Goal: Task Accomplishment & Management: Complete application form

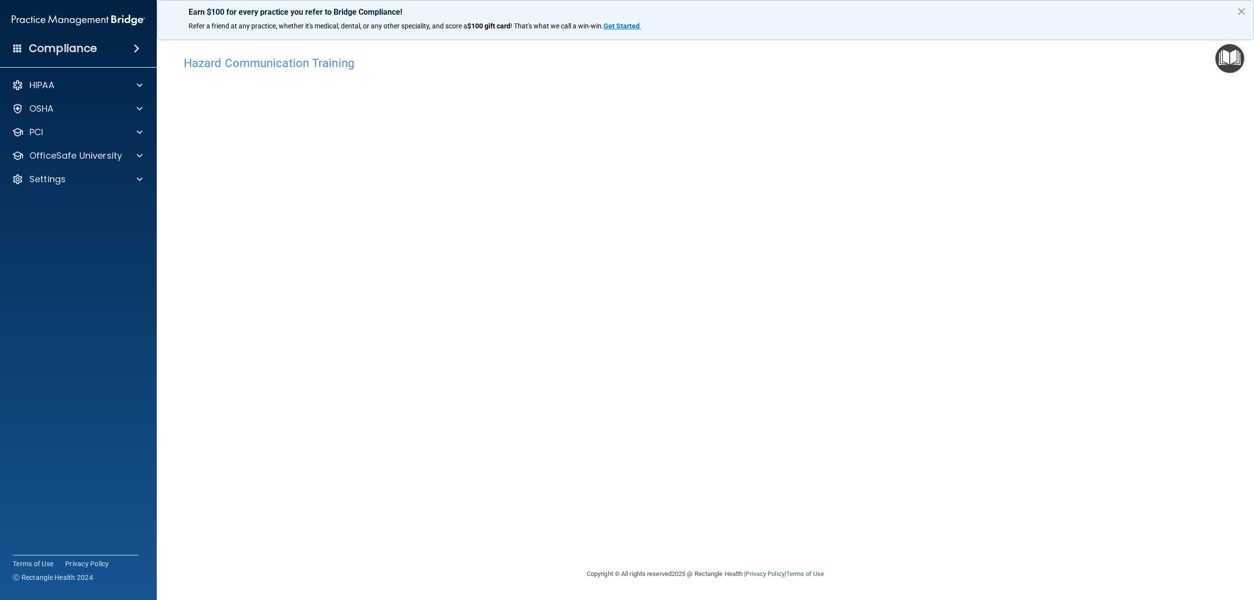
click at [298, 48] on div "Hazard Communication Training This course doesn’t expire until 09/19/2025. Are …" at bounding box center [705, 299] width 1058 height 517
click at [93, 155] on p "OfficeSafe University" at bounding box center [75, 156] width 93 height 12
click at [90, 200] on div "OSHA Training" at bounding box center [73, 203] width 134 height 10
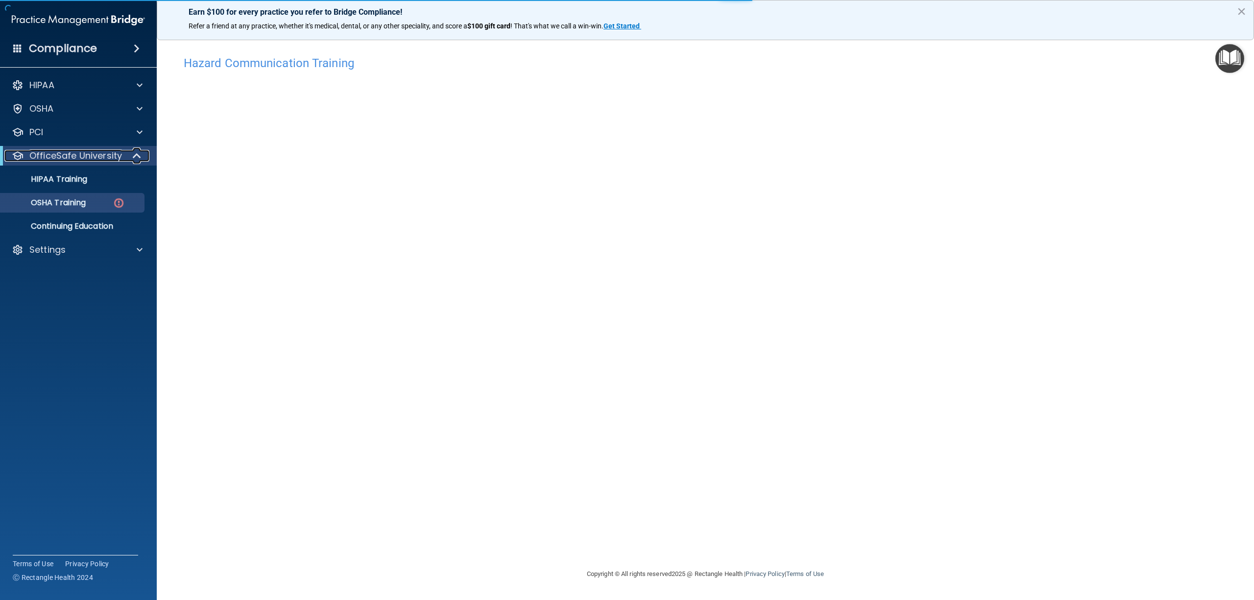
click at [93, 158] on p "OfficeSafe University" at bounding box center [75, 156] width 93 height 12
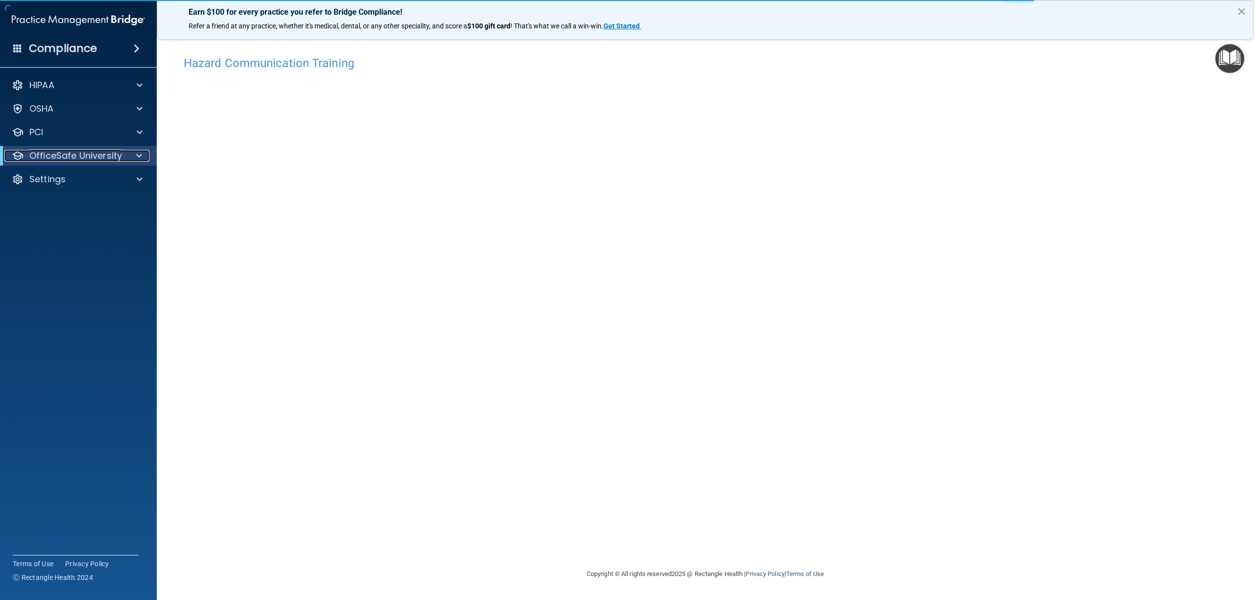
click at [95, 158] on p "OfficeSafe University" at bounding box center [75, 156] width 93 height 12
click at [82, 196] on link "OSHA Training" at bounding box center [67, 203] width 154 height 20
click at [122, 202] on img at bounding box center [119, 203] width 12 height 12
click at [84, 207] on p "OSHA Training" at bounding box center [45, 203] width 79 height 10
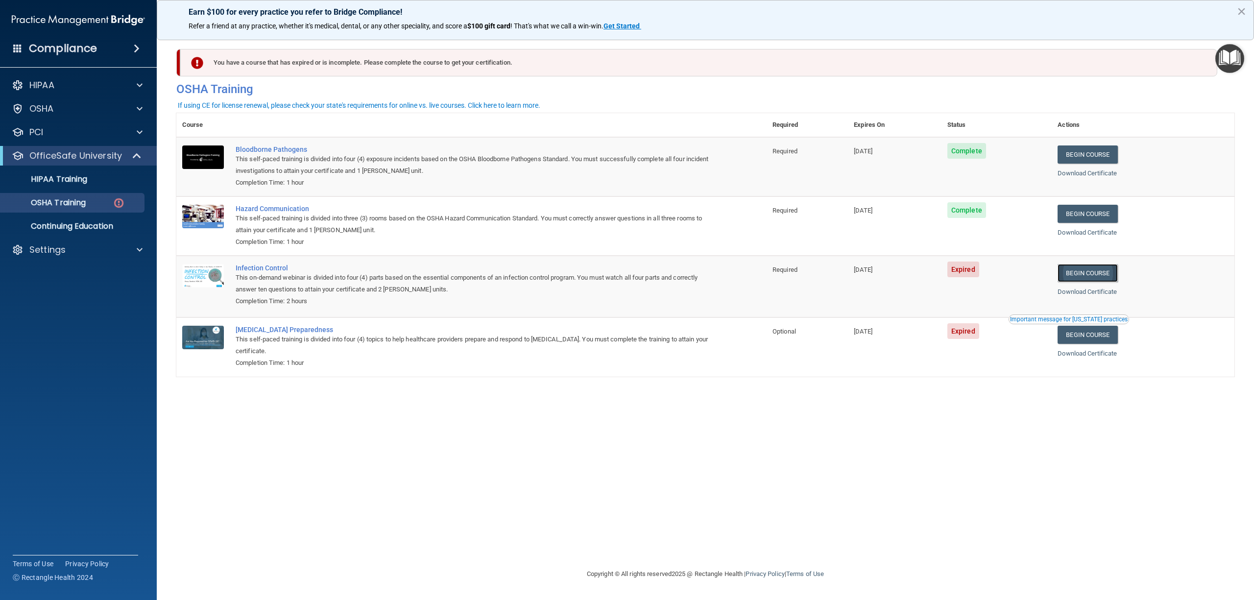
click at [1091, 277] on link "Begin Course" at bounding box center [1088, 273] width 60 height 18
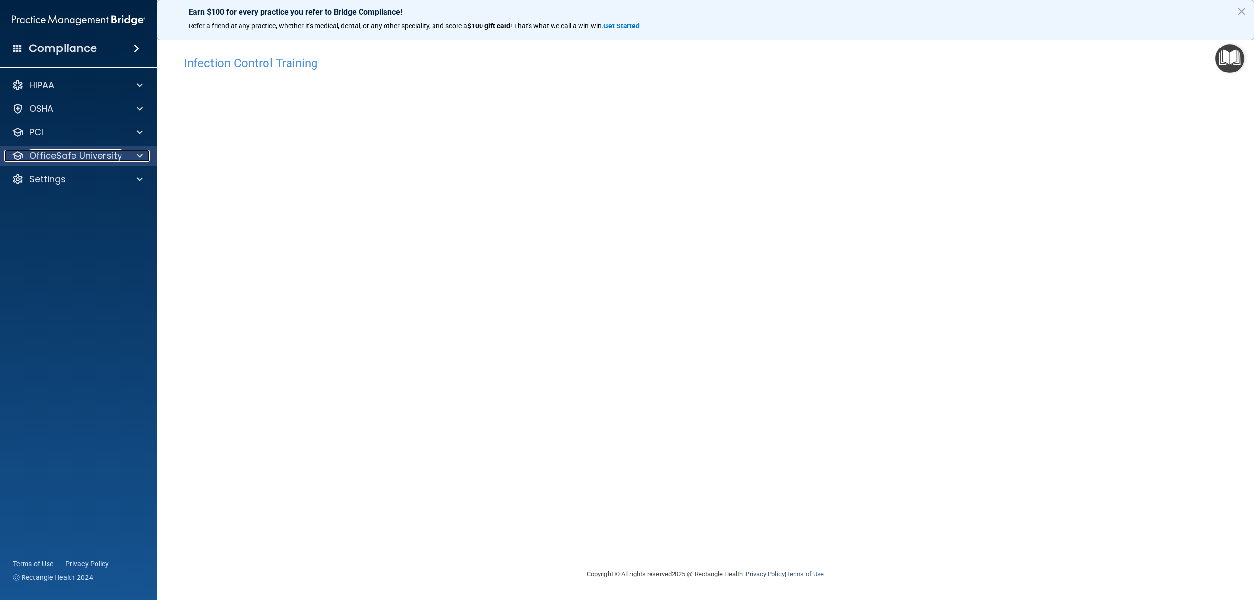
click at [47, 155] on p "OfficeSafe University" at bounding box center [75, 156] width 93 height 12
click at [89, 202] on div "OSHA Training" at bounding box center [73, 203] width 134 height 10
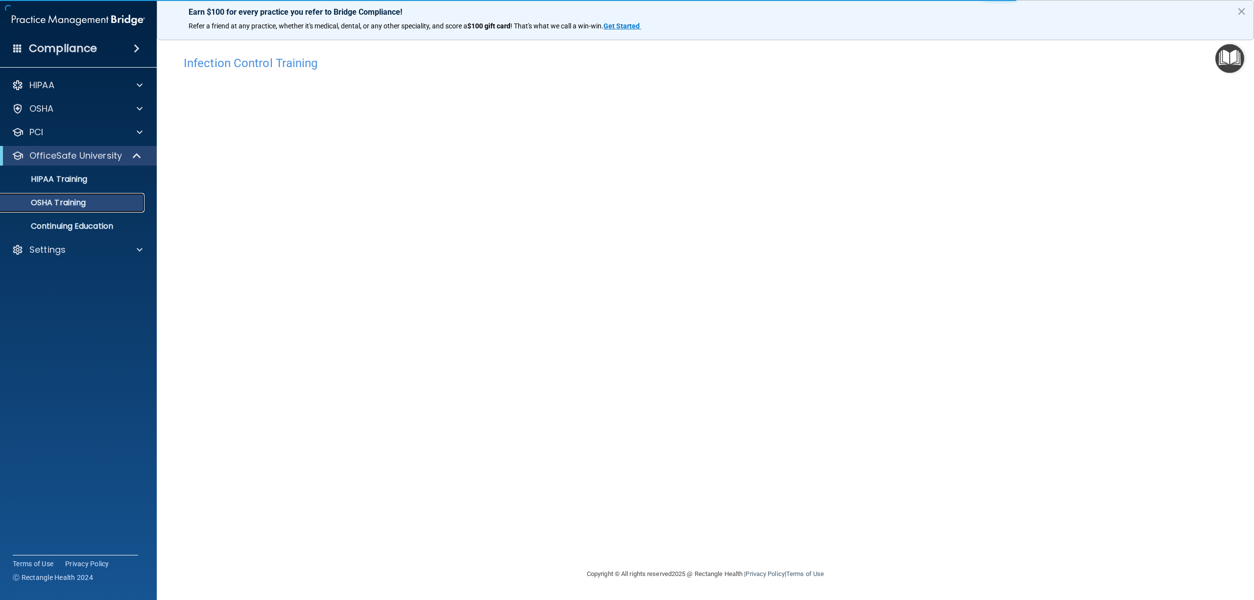
click at [90, 207] on div "OSHA Training" at bounding box center [73, 203] width 134 height 10
click at [70, 204] on p "OSHA Training" at bounding box center [45, 203] width 79 height 10
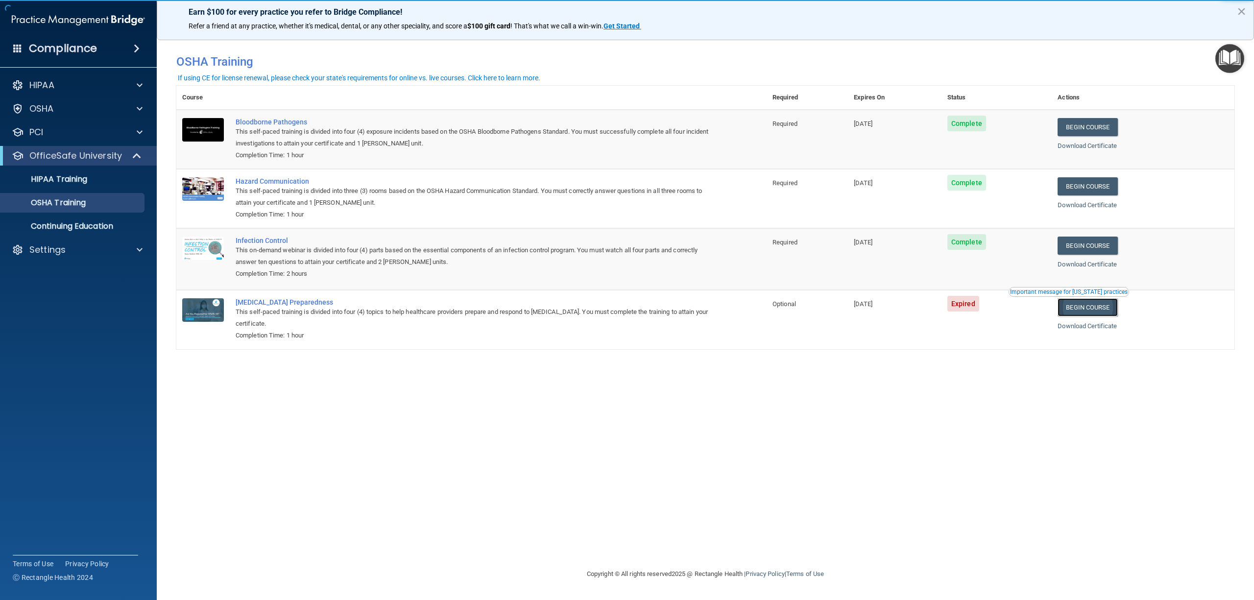
click at [1116, 306] on link "Begin Course" at bounding box center [1088, 307] width 60 height 18
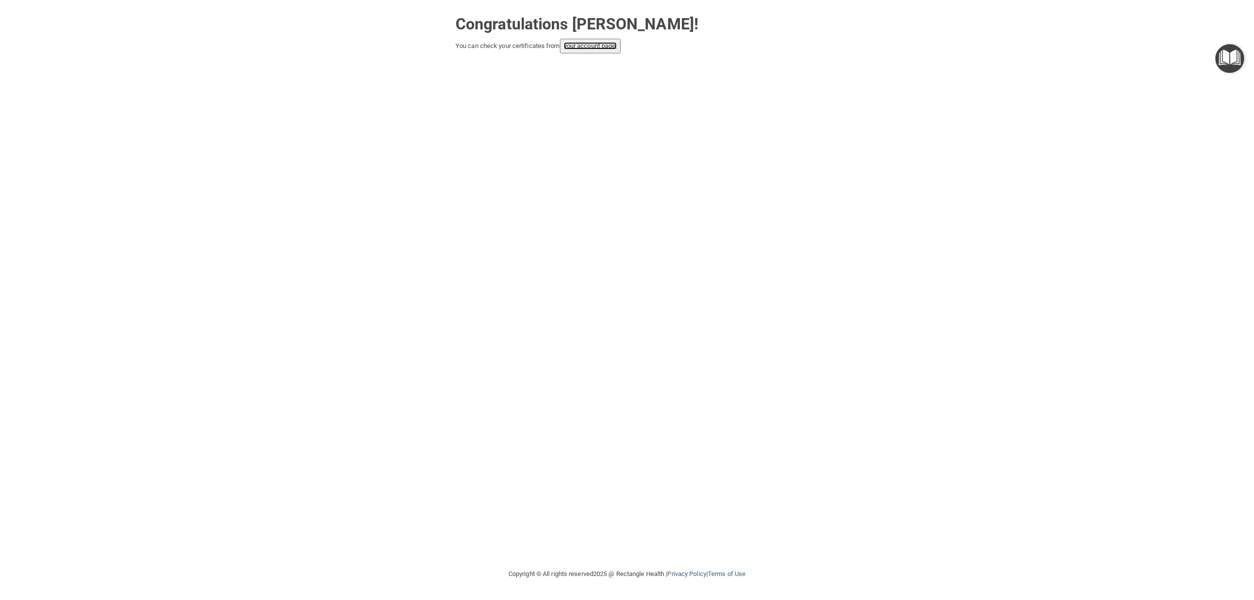
click at [594, 48] on link "your account page!" at bounding box center [590, 45] width 53 height 7
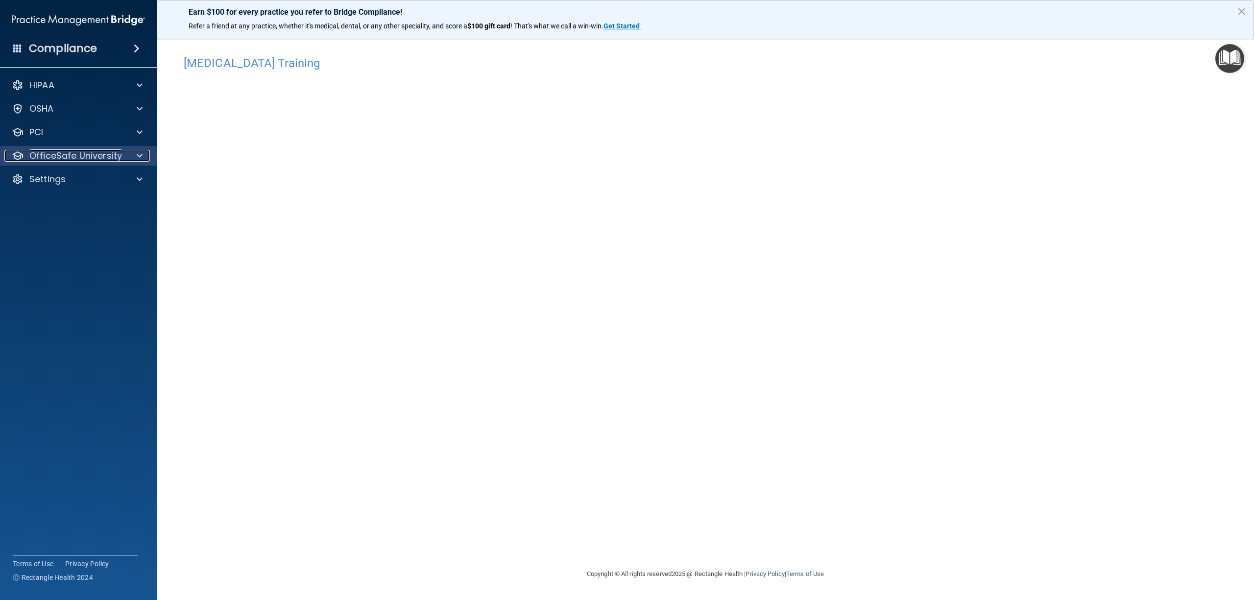
click at [81, 151] on p "OfficeSafe University" at bounding box center [75, 156] width 93 height 12
click at [74, 200] on p "OSHA Training" at bounding box center [45, 203] width 79 height 10
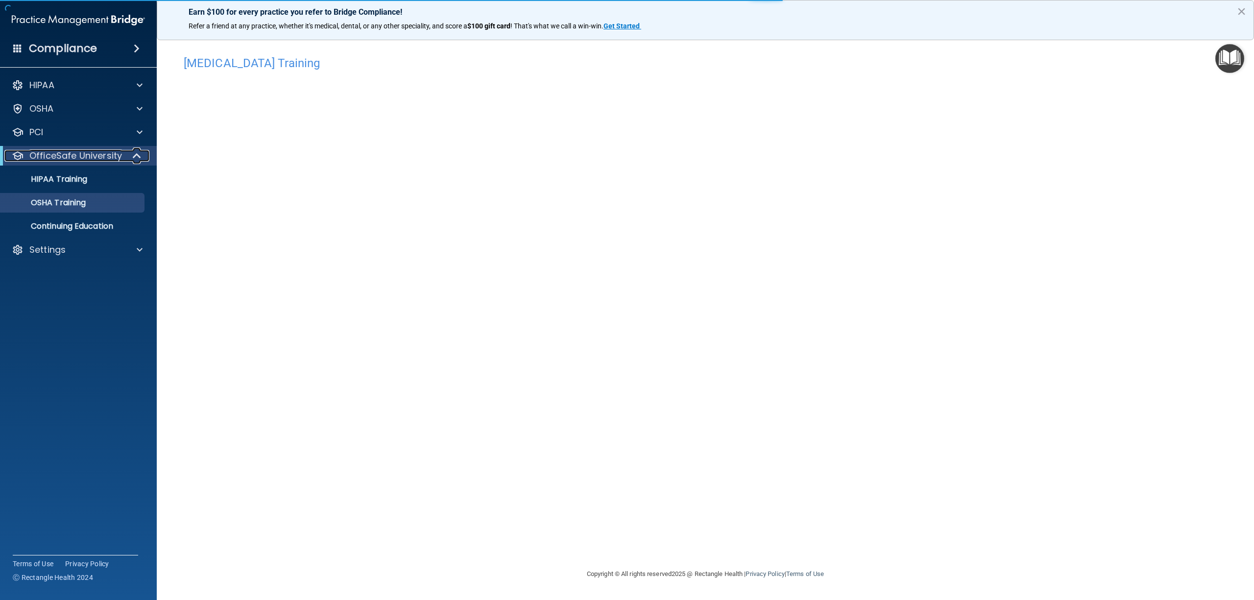
click at [75, 153] on p "OfficeSafe University" at bounding box center [75, 156] width 93 height 12
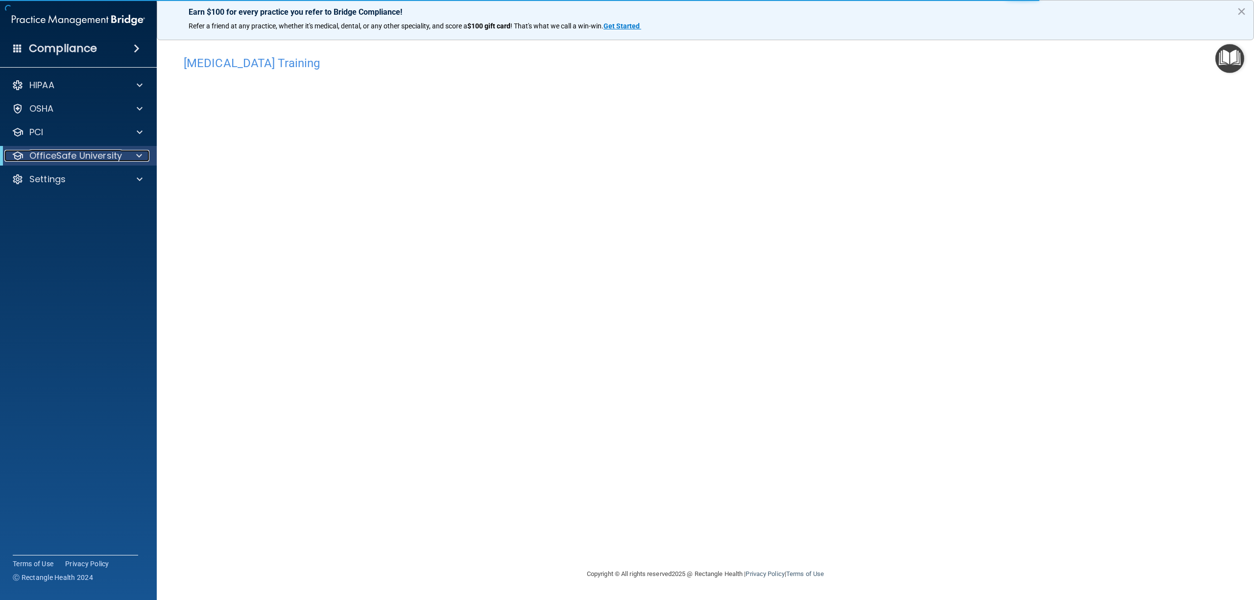
click at [79, 151] on p "OfficeSafe University" at bounding box center [75, 156] width 93 height 12
click at [57, 178] on p "HIPAA Training" at bounding box center [46, 179] width 81 height 10
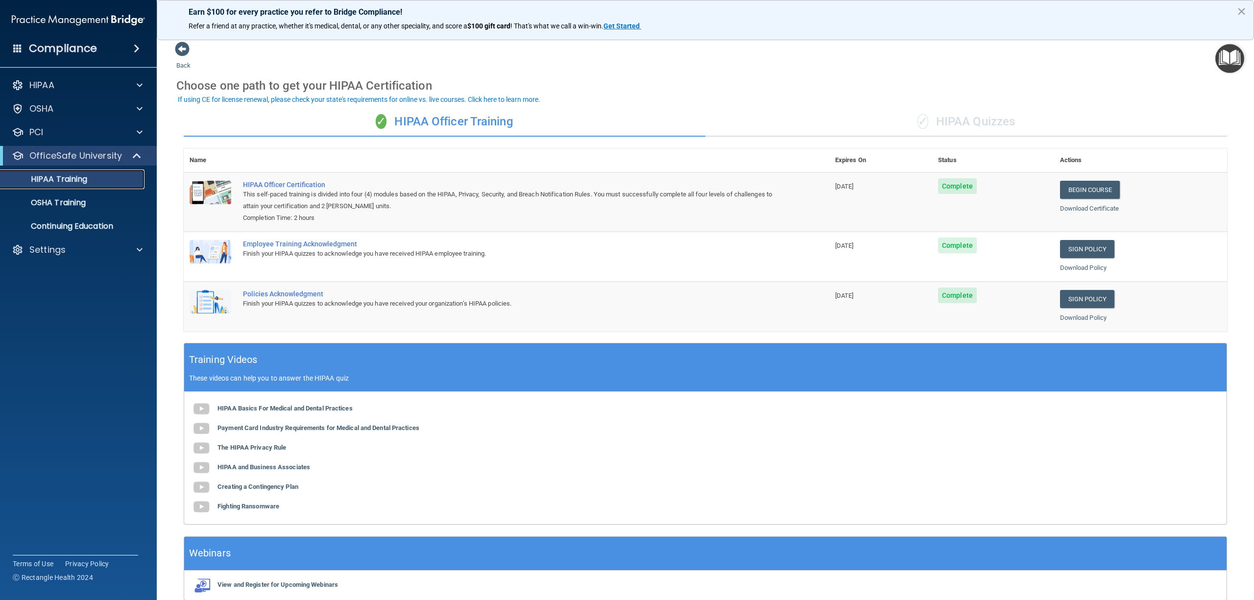
scroll to position [48, 0]
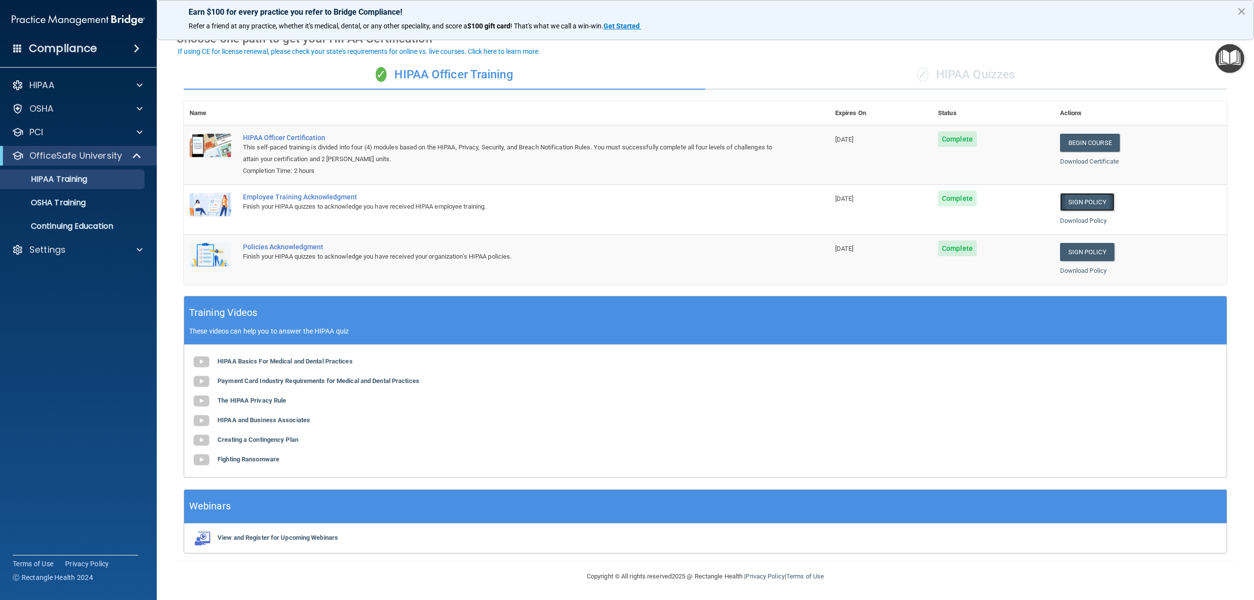
click at [1074, 199] on link "Sign Policy" at bounding box center [1087, 202] width 54 height 18
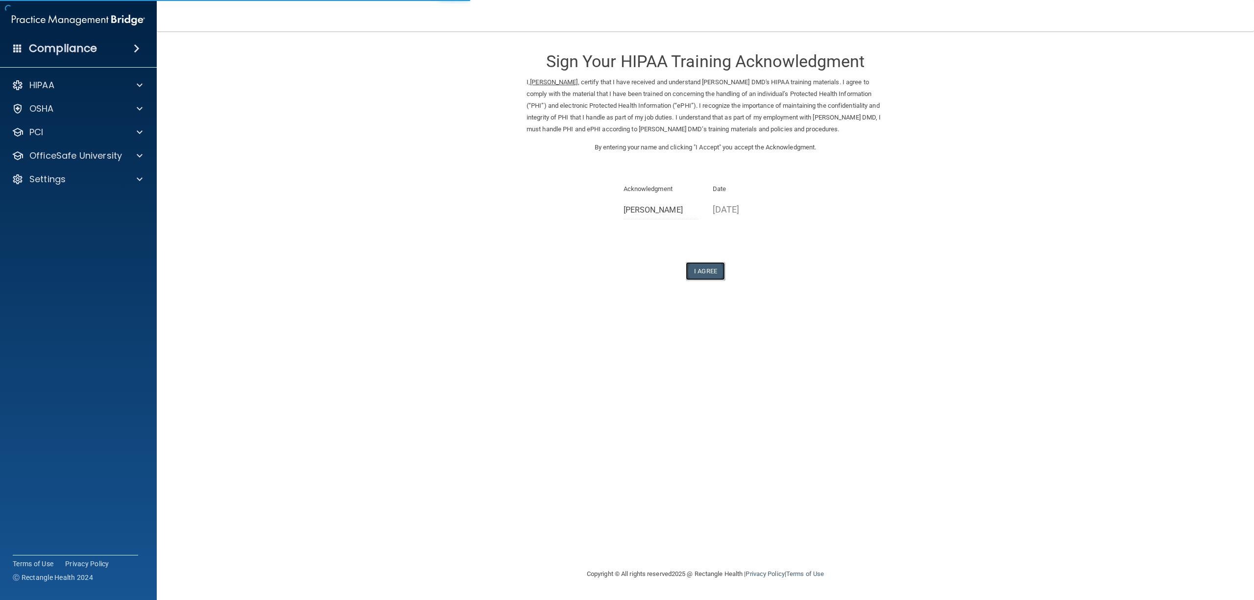
click at [712, 269] on button "I Agree" at bounding box center [705, 271] width 39 height 18
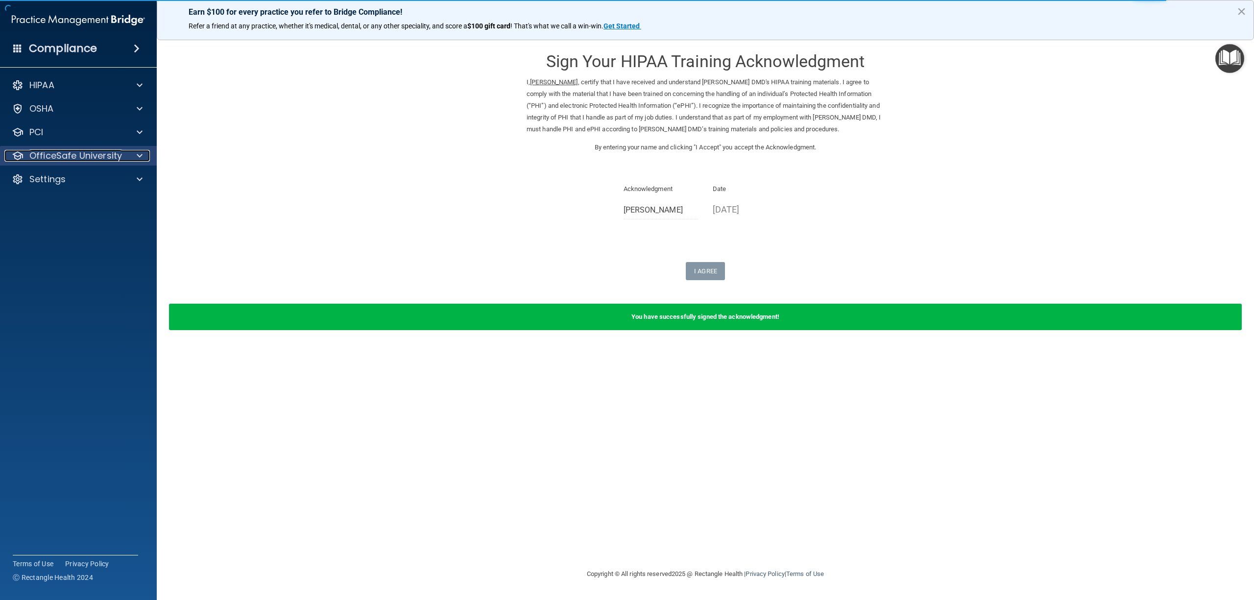
click at [75, 156] on p "OfficeSafe University" at bounding box center [75, 156] width 93 height 12
click at [82, 175] on p "HIPAA Training" at bounding box center [46, 179] width 81 height 10
click at [64, 204] on p "OSHA Training" at bounding box center [45, 203] width 79 height 10
click at [89, 158] on p "OfficeSafe University" at bounding box center [75, 156] width 93 height 12
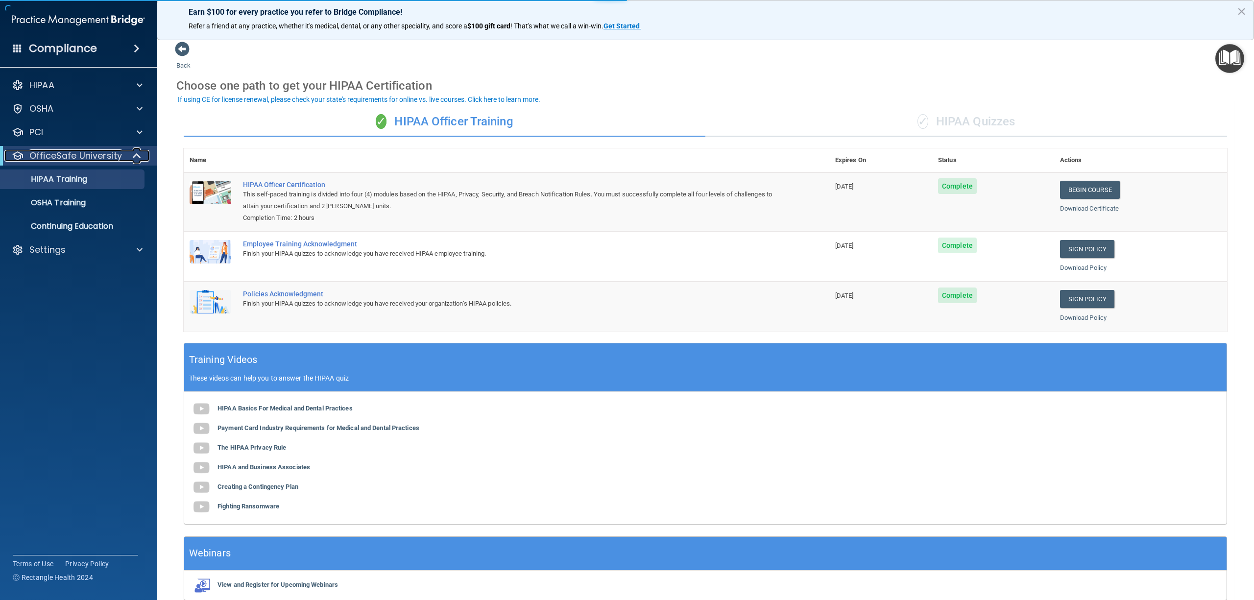
click at [74, 155] on p "OfficeSafe University" at bounding box center [75, 156] width 93 height 12
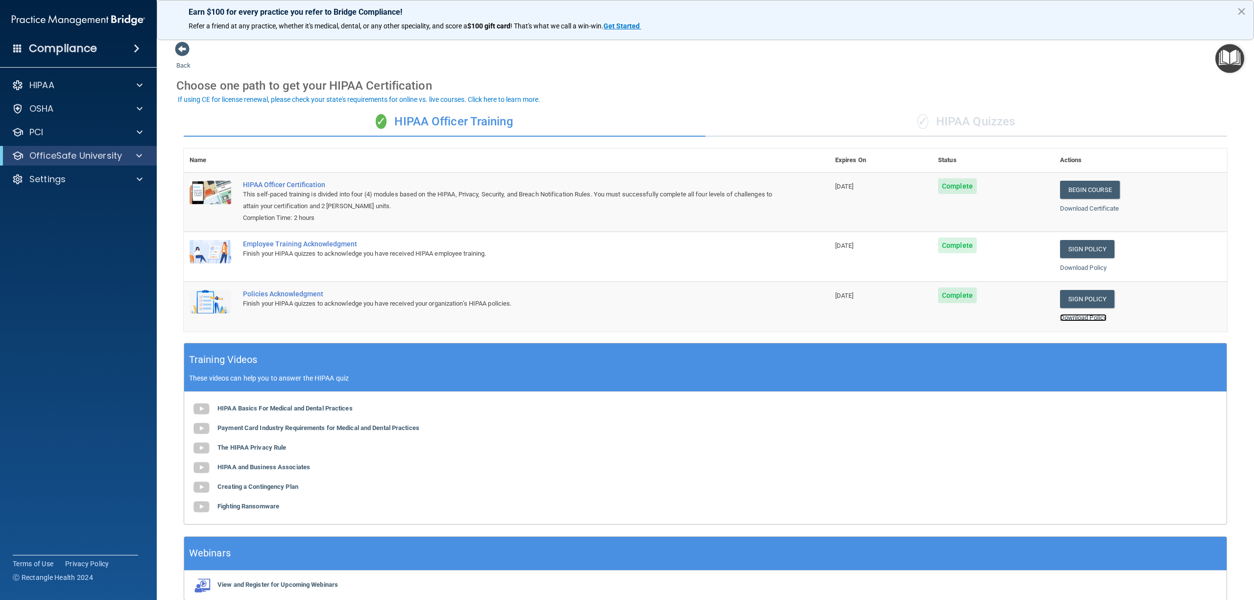
click at [1085, 314] on link "Download Policy" at bounding box center [1083, 317] width 47 height 7
click at [97, 159] on p "OfficeSafe University" at bounding box center [75, 156] width 93 height 12
drag, startPoint x: 188, startPoint y: 48, endPoint x: 181, endPoint y: 50, distance: 7.7
click at [185, 49] on span at bounding box center [182, 49] width 15 height 15
